Goal: Task Accomplishment & Management: Manage account settings

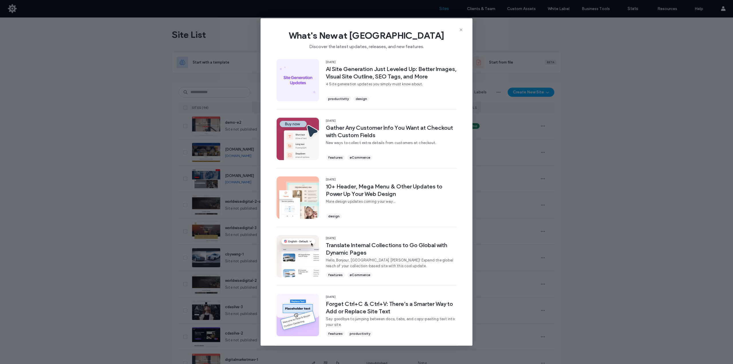
click at [461, 29] on icon at bounding box center [461, 29] width 5 height 5
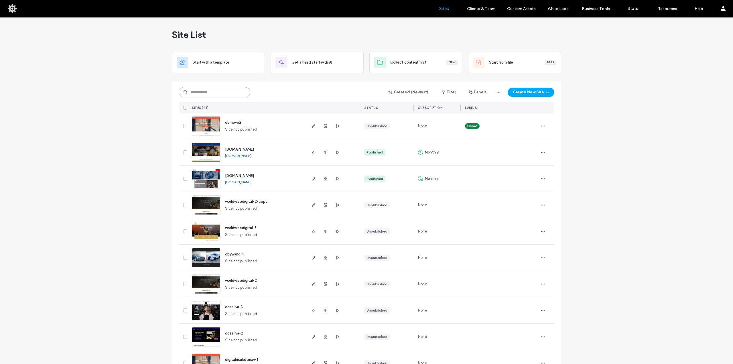
click at [216, 91] on input at bounding box center [215, 92] width 72 height 10
click at [213, 94] on input at bounding box center [215, 92] width 72 height 10
type input "***"
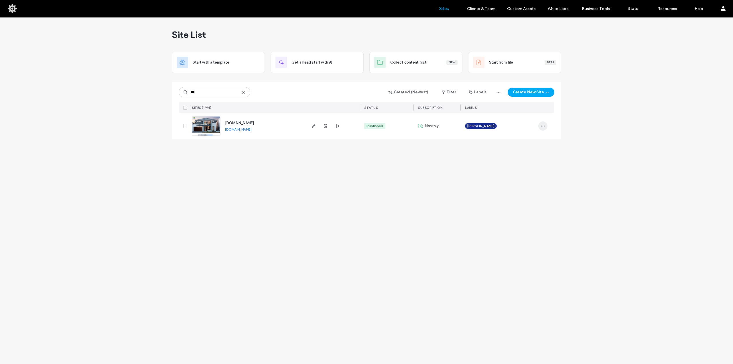
click at [544, 130] on span "button" at bounding box center [542, 125] width 9 height 9
click at [365, 126] on div "Published" at bounding box center [374, 126] width 21 height 6
click at [383, 126] on div "Published" at bounding box center [374, 126] width 21 height 6
click at [538, 127] on div "www.armelands.com www.armelands.com Published Monthly Guillaume Donnat" at bounding box center [367, 126] width 376 height 26
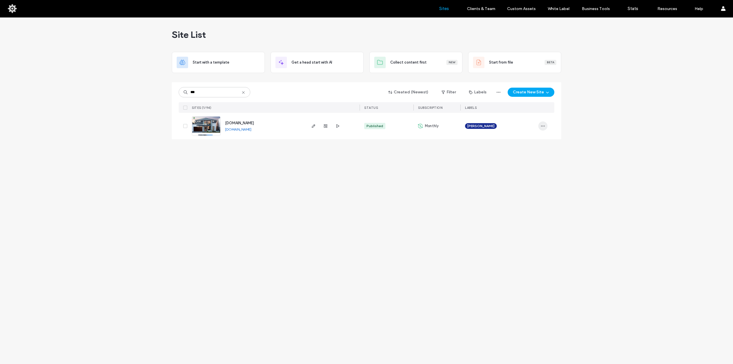
click at [545, 126] on span "button" at bounding box center [542, 125] width 9 height 9
click at [512, 186] on span "Site Dashboard" at bounding box center [520, 188] width 27 height 6
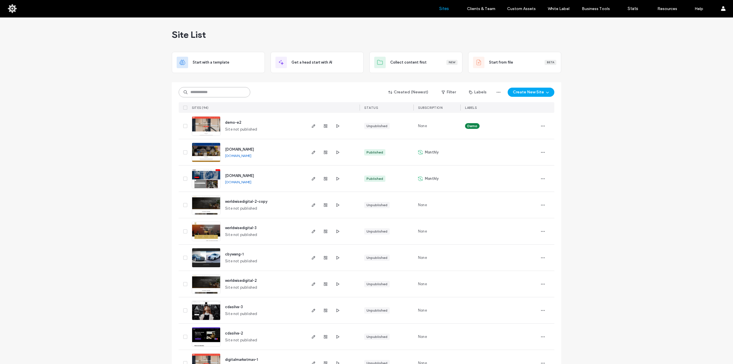
click at [220, 95] on input at bounding box center [215, 92] width 72 height 10
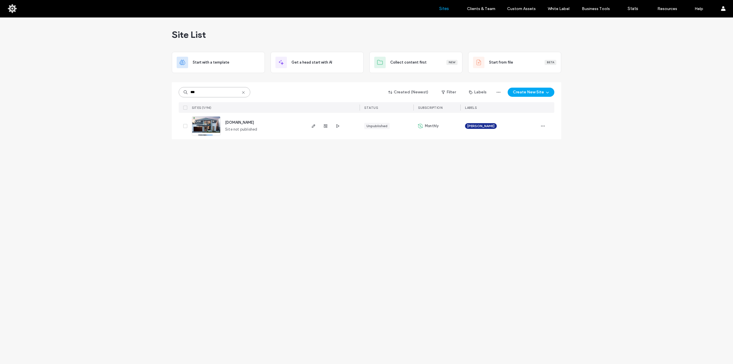
type input "***"
click at [429, 125] on span "Monthly" at bounding box center [432, 126] width 14 height 6
click at [541, 128] on icon "button" at bounding box center [542, 126] width 5 height 5
click at [524, 198] on span "Delete Site" at bounding box center [516, 199] width 19 height 6
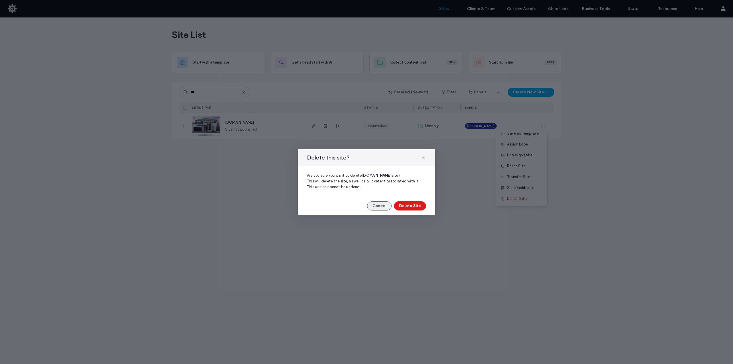
click at [377, 206] on button "Cancel" at bounding box center [379, 205] width 25 height 9
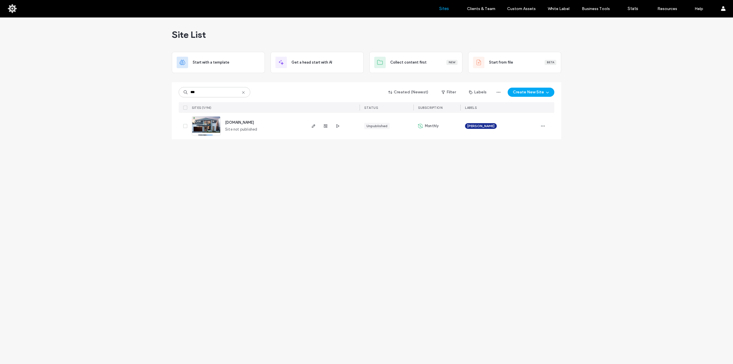
click at [186, 125] on icon at bounding box center [185, 126] width 2 height 2
click at [489, 127] on span "[PERSON_NAME]" at bounding box center [480, 125] width 27 height 5
click at [434, 126] on span "Monthly" at bounding box center [432, 126] width 14 height 6
click at [425, 127] on span "Monthly" at bounding box center [432, 126] width 14 height 6
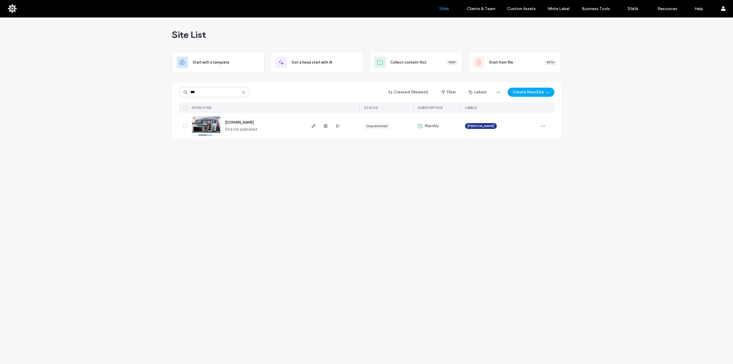
click at [549, 123] on div at bounding box center [546, 126] width 16 height 26
click at [541, 126] on icon "button" at bounding box center [542, 126] width 5 height 5
click at [520, 186] on span "Site Dashboard" at bounding box center [520, 188] width 27 height 6
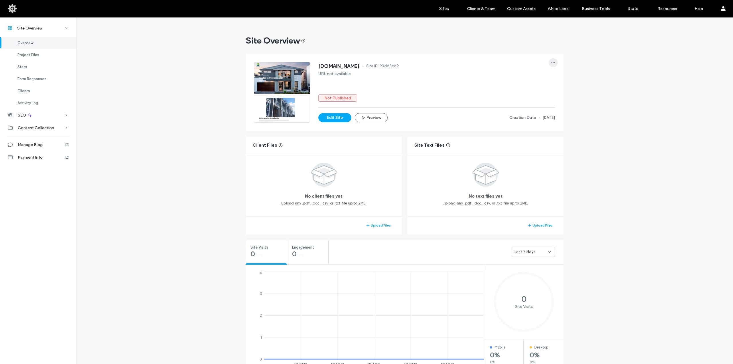
click at [551, 62] on icon "button" at bounding box center [553, 62] width 5 height 5
click at [630, 159] on div "Site Overview www.armelands.com Site ID: 93dd8cc9 URL not available Not Publish…" at bounding box center [404, 367] width 657 height 701
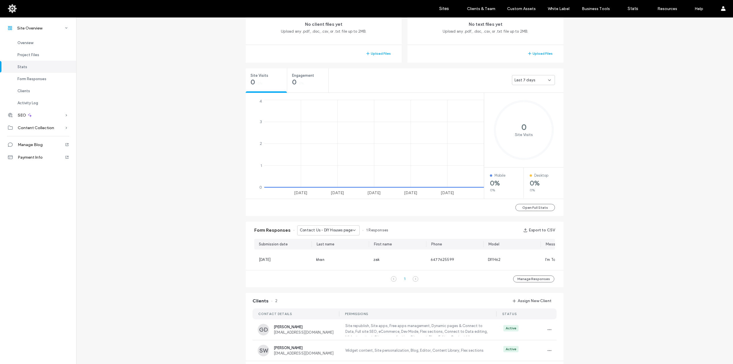
scroll to position [315, 0]
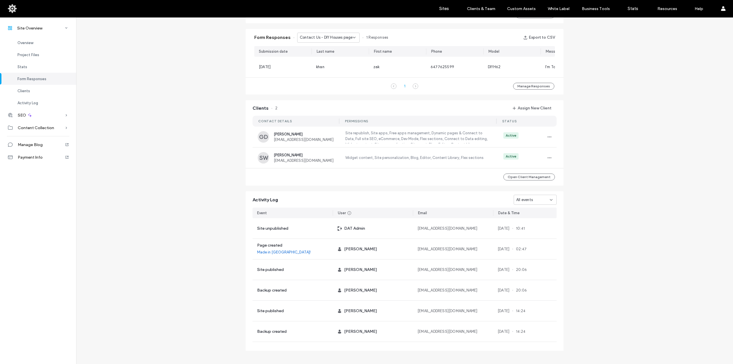
scroll to position [372, 0]
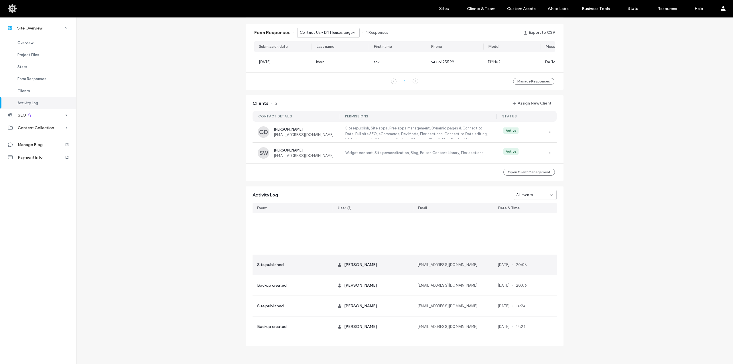
scroll to position [143, 0]
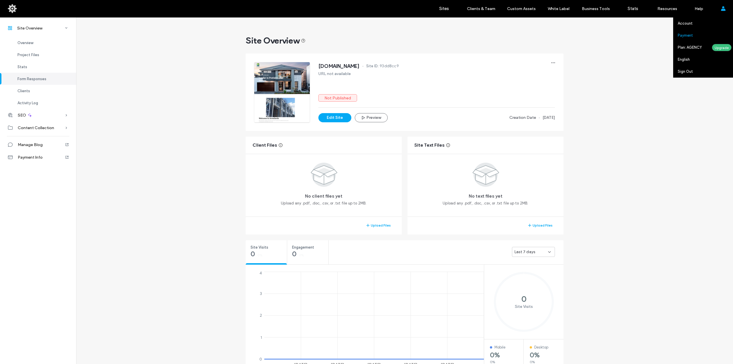
click at [691, 31] on link "Payment" at bounding box center [705, 35] width 55 height 12
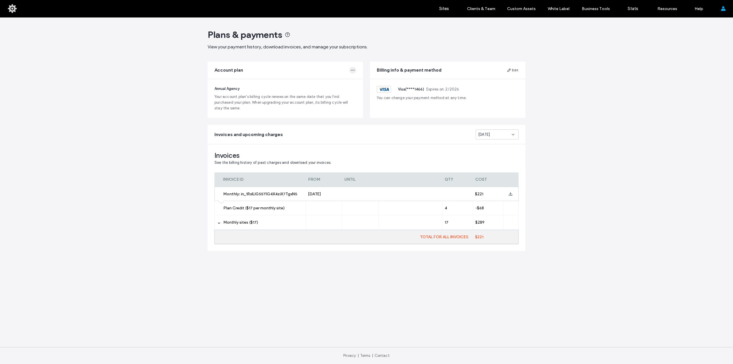
click at [354, 70] on use "button" at bounding box center [353, 70] width 4 height 1
click at [604, 92] on div "Plans & payments View your payment history, download invoices, and manage your …" at bounding box center [366, 190] width 733 height 346
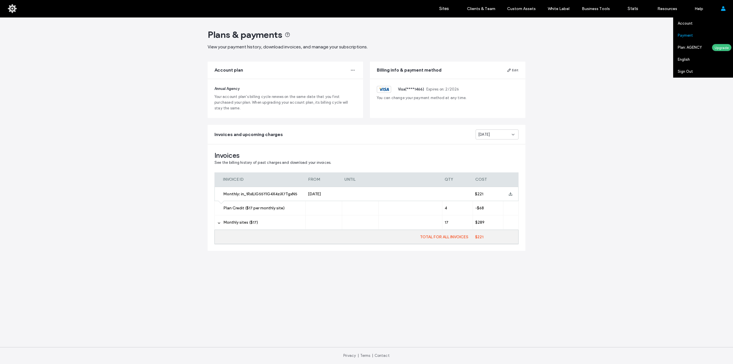
click at [689, 47] on label "Plan: AGENCY" at bounding box center [695, 47] width 34 height 4
click at [687, 23] on label "Account" at bounding box center [685, 23] width 15 height 4
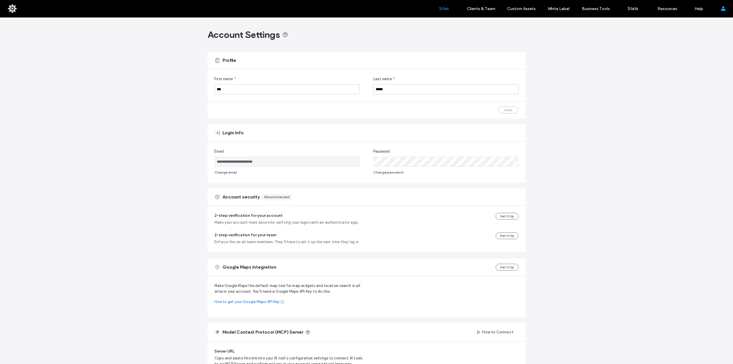
click at [443, 9] on label "Sites" at bounding box center [444, 8] width 10 height 5
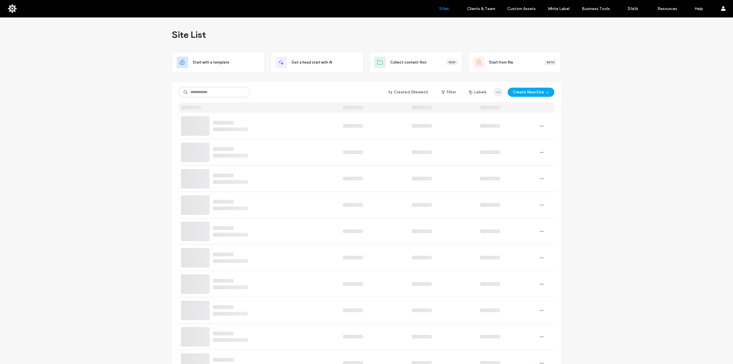
click at [494, 94] on span "button" at bounding box center [498, 92] width 9 height 9
click at [500, 92] on span "button" at bounding box center [498, 92] width 9 height 9
click at [497, 91] on icon "button" at bounding box center [498, 92] width 5 height 5
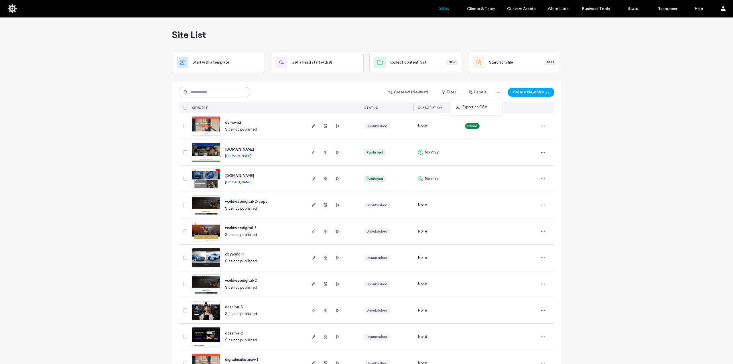
click at [209, 95] on input at bounding box center [215, 92] width 72 height 10
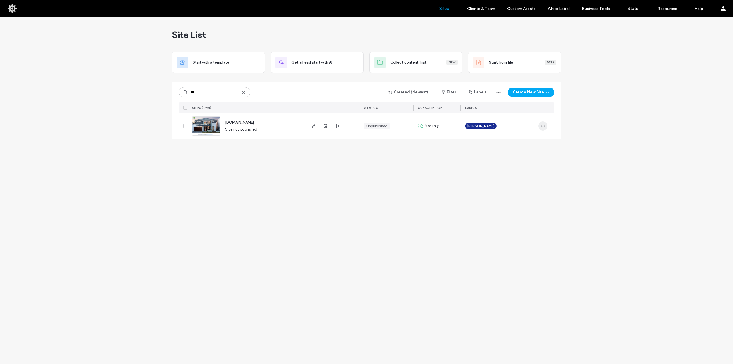
type input "***"
click at [542, 124] on icon "button" at bounding box center [542, 126] width 5 height 5
click at [530, 151] on span "Duplicate Site" at bounding box center [519, 151] width 25 height 6
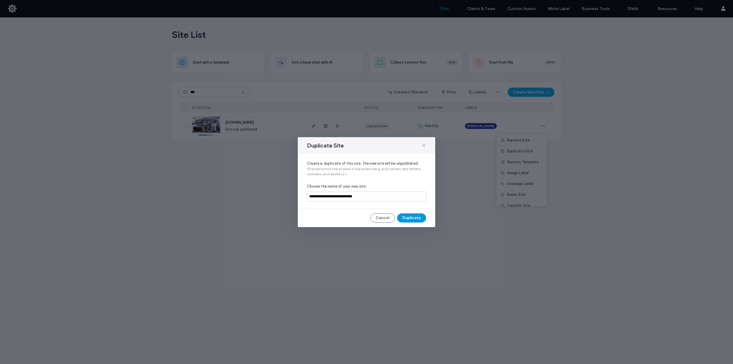
click at [421, 216] on button "Duplicate" at bounding box center [411, 217] width 29 height 9
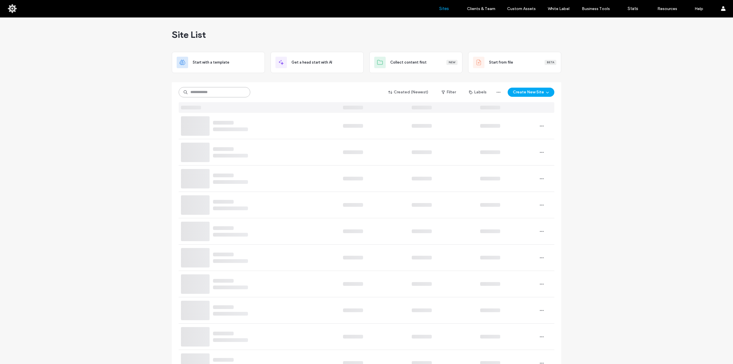
click at [207, 88] on input at bounding box center [215, 92] width 72 height 10
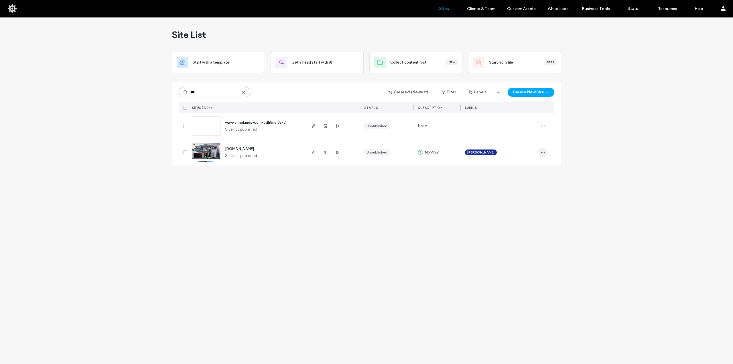
type input "***"
click at [543, 153] on icon "button" at bounding box center [542, 152] width 5 height 5
click at [520, 227] on span "Delete Site" at bounding box center [516, 225] width 19 height 6
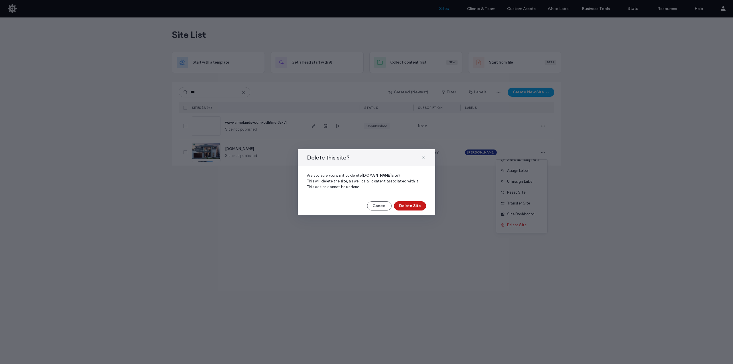
click at [416, 207] on button "Delete Site" at bounding box center [410, 205] width 32 height 9
click at [426, 157] on div "Delete this site?" at bounding box center [366, 157] width 137 height 17
click at [425, 156] on use at bounding box center [423, 157] width 3 height 3
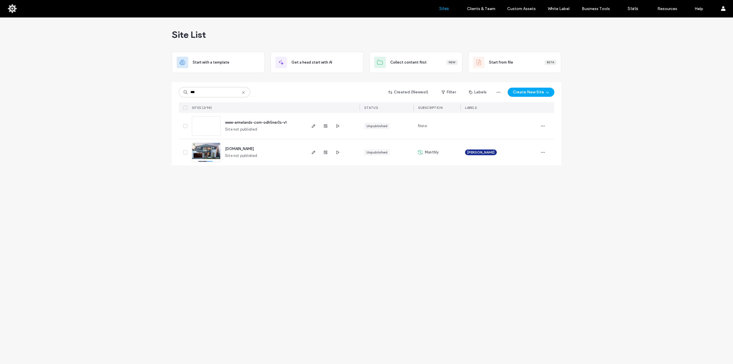
click at [184, 152] on icon at bounding box center [185, 152] width 2 height 2
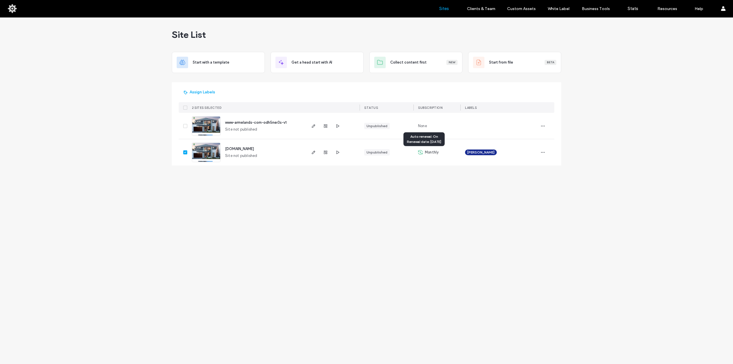
click at [425, 153] on span "Monthly" at bounding box center [432, 152] width 14 height 6
click at [420, 152] on use at bounding box center [420, 152] width 5 height 5
click at [375, 151] on div "Unpublished" at bounding box center [376, 152] width 21 height 5
type input "***"
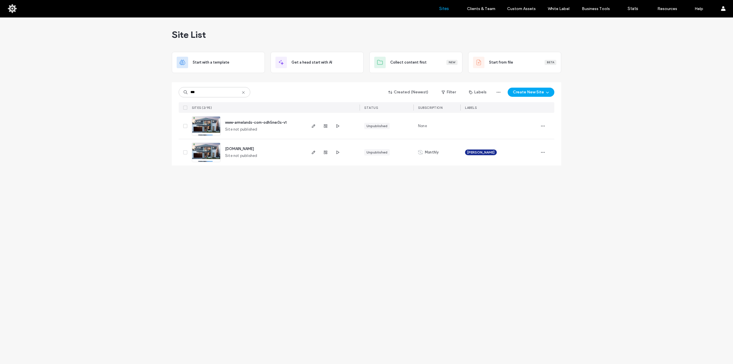
click at [184, 126] on icon at bounding box center [185, 126] width 2 height 2
click at [538, 125] on div at bounding box center [499, 126] width 78 height 26
click at [542, 126] on icon "button" at bounding box center [542, 126] width 5 height 5
click at [521, 197] on span "Delete Site" at bounding box center [516, 199] width 19 height 6
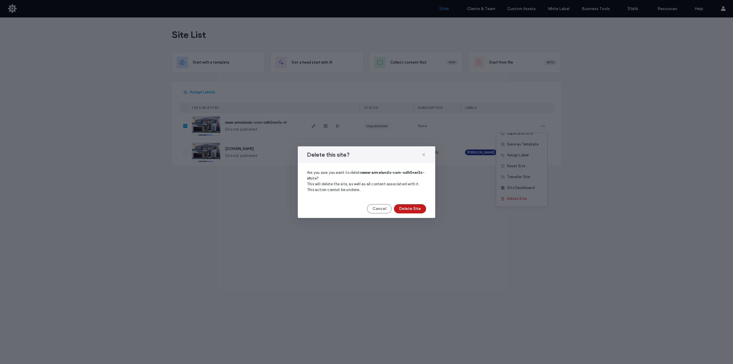
click at [405, 209] on button "Delete Site" at bounding box center [410, 208] width 32 height 9
